Goal: Task Accomplishment & Management: Manage account settings

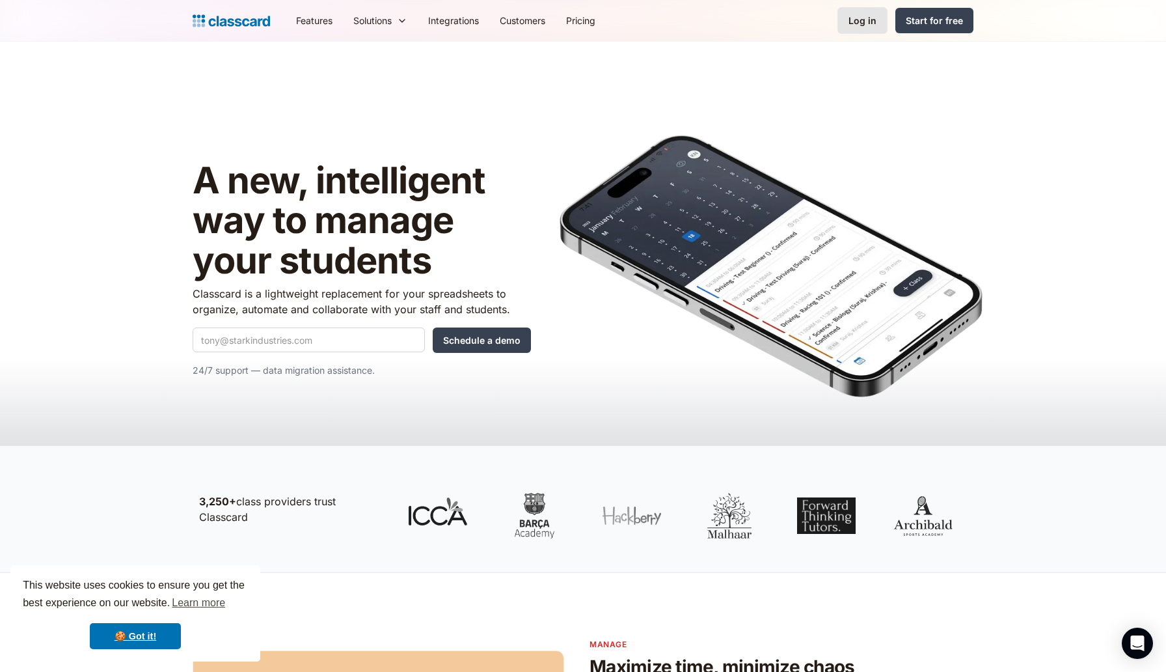
click at [873, 7] on link "Log in" at bounding box center [862, 20] width 50 height 27
click at [869, 18] on div "Log in" at bounding box center [863, 21] width 28 height 14
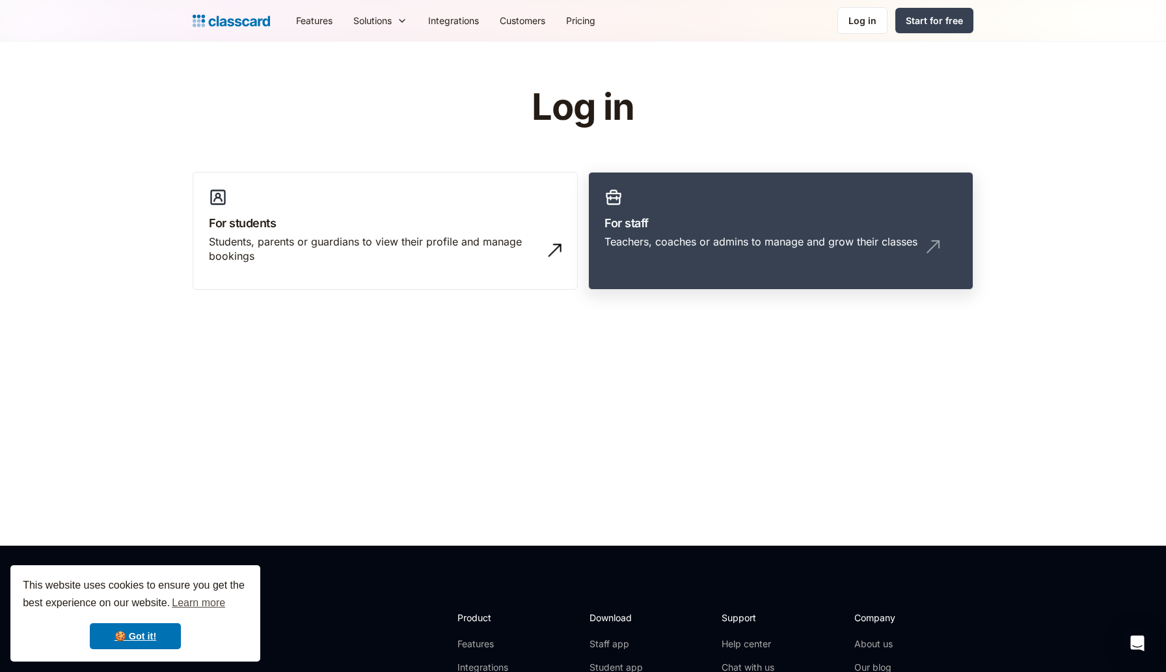
click at [669, 217] on h3 "For staff" at bounding box center [781, 223] width 353 height 18
